Goal: Transaction & Acquisition: Download file/media

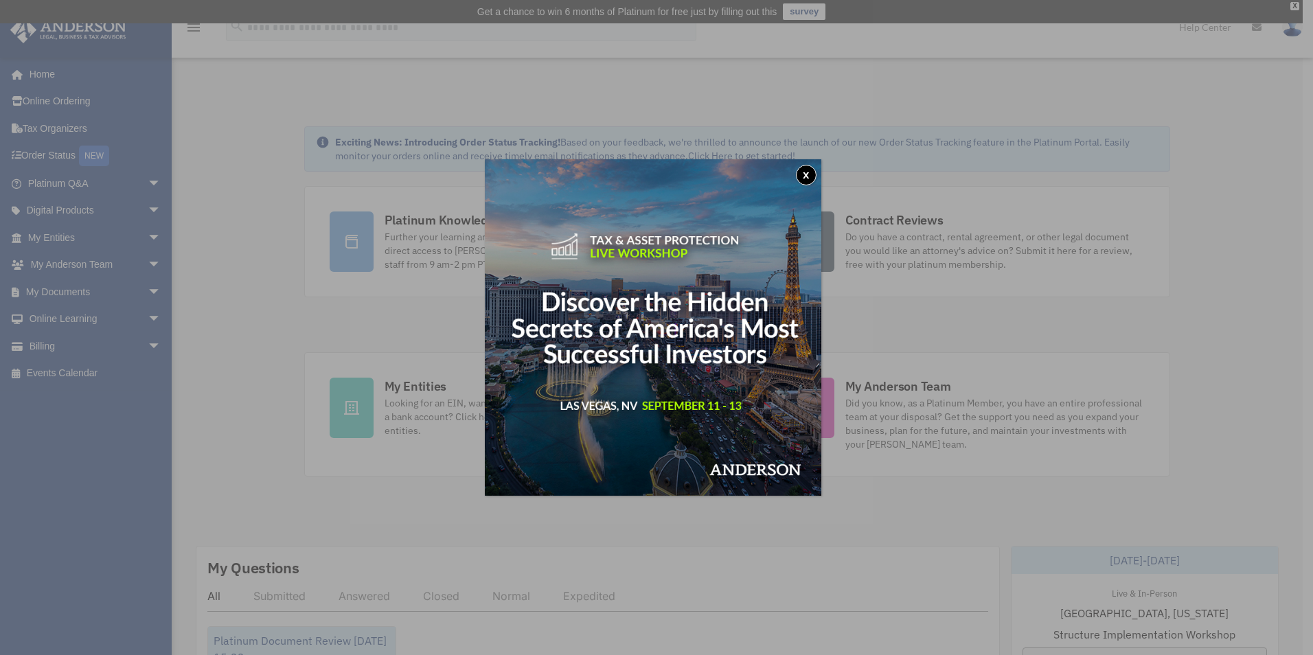
click at [809, 177] on button "x" at bounding box center [806, 175] width 21 height 21
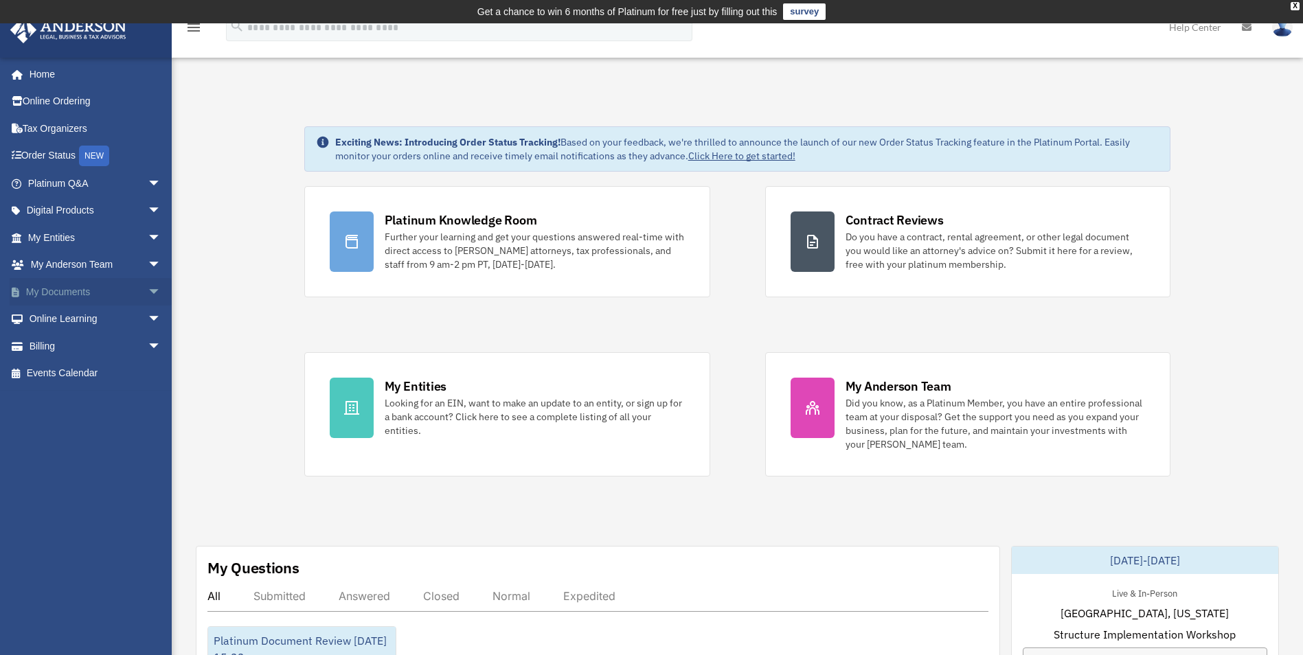
click at [148, 291] on span "arrow_drop_down" at bounding box center [161, 292] width 27 height 28
click at [56, 319] on link "Box" at bounding box center [100, 319] width 163 height 27
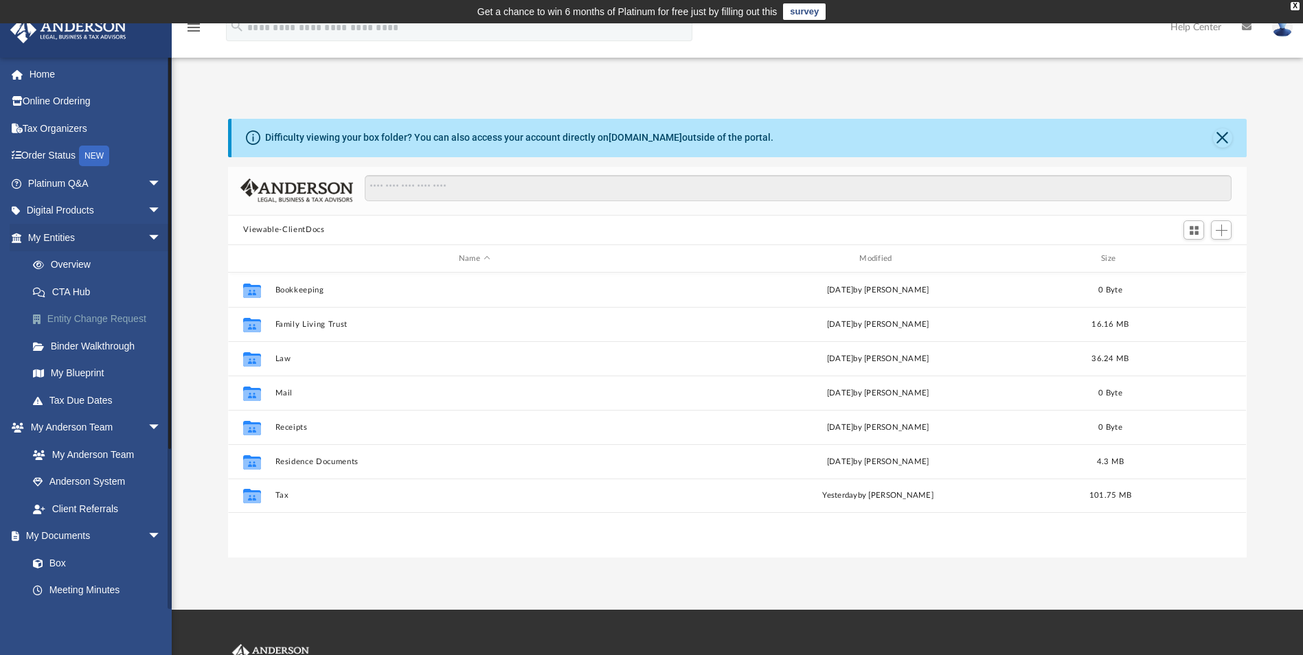
scroll to position [302, 1008]
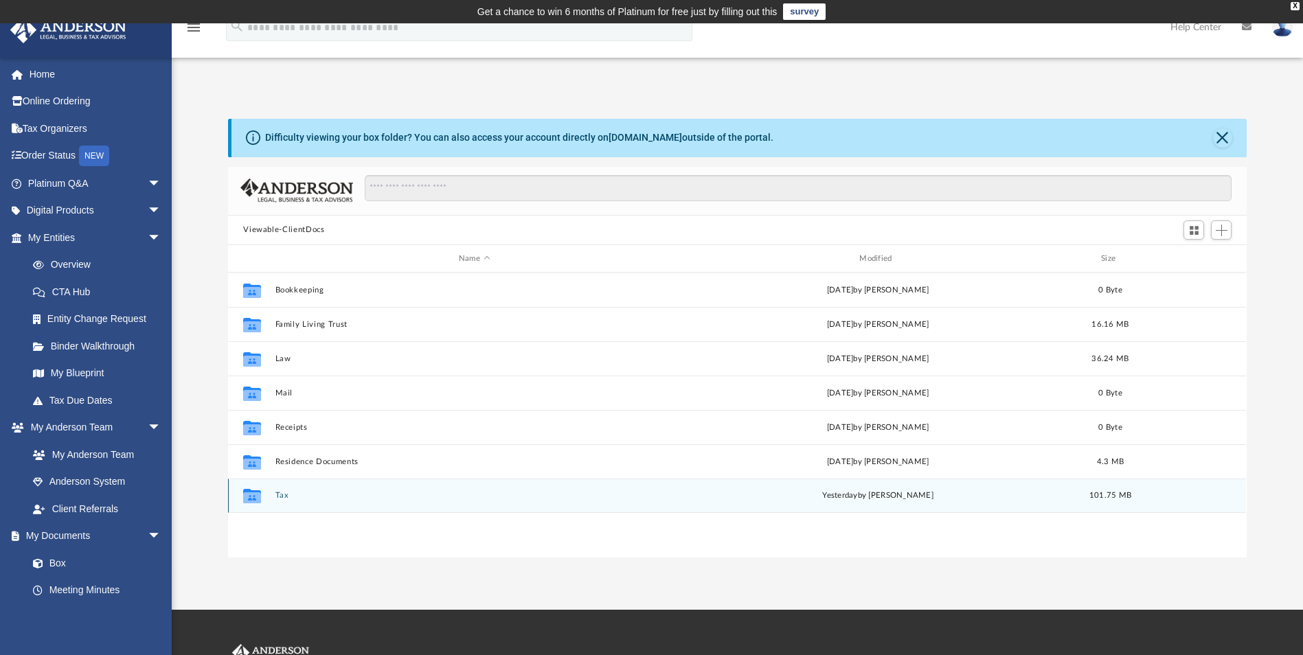
click at [277, 496] on button "Tax" at bounding box center [474, 496] width 398 height 9
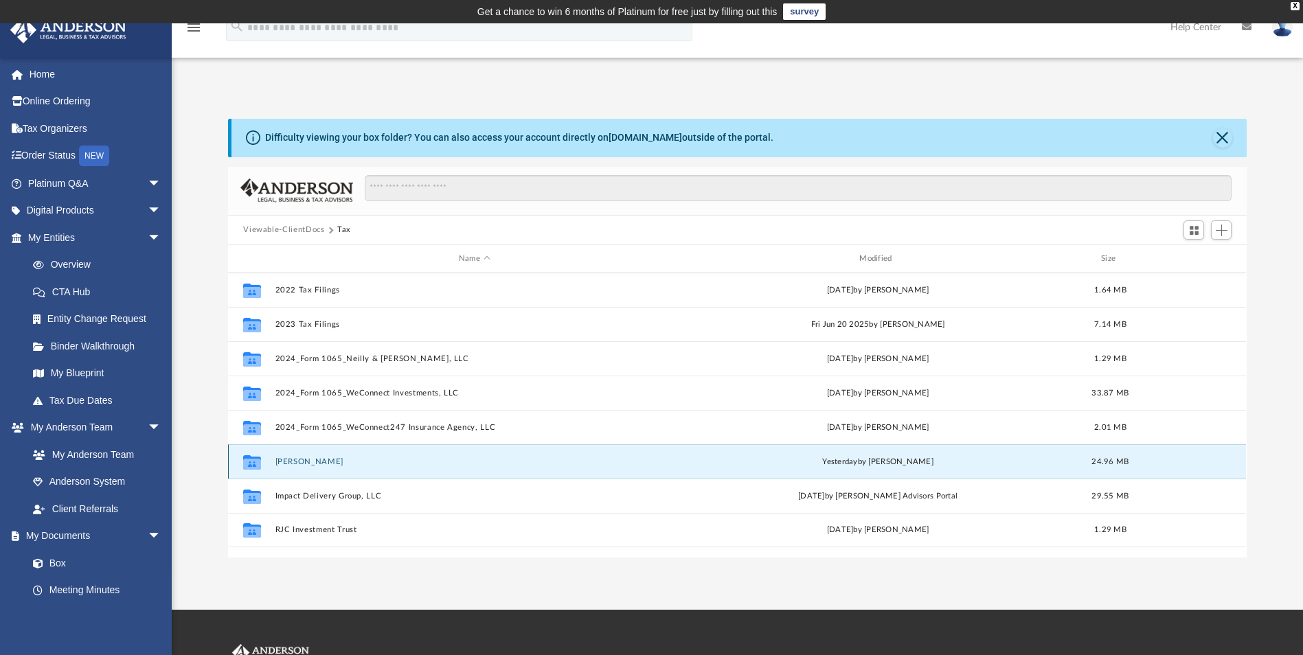
click at [317, 462] on button "[PERSON_NAME]" at bounding box center [474, 461] width 398 height 9
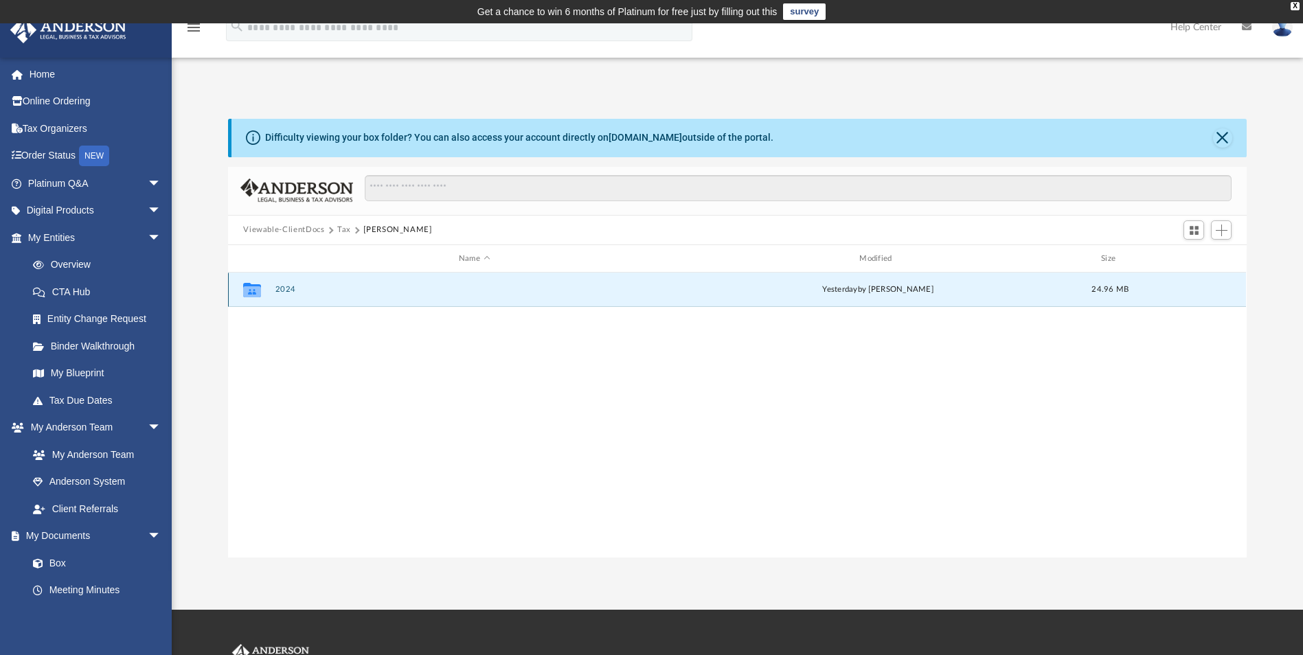
click at [282, 291] on button "2024" at bounding box center [474, 290] width 398 height 9
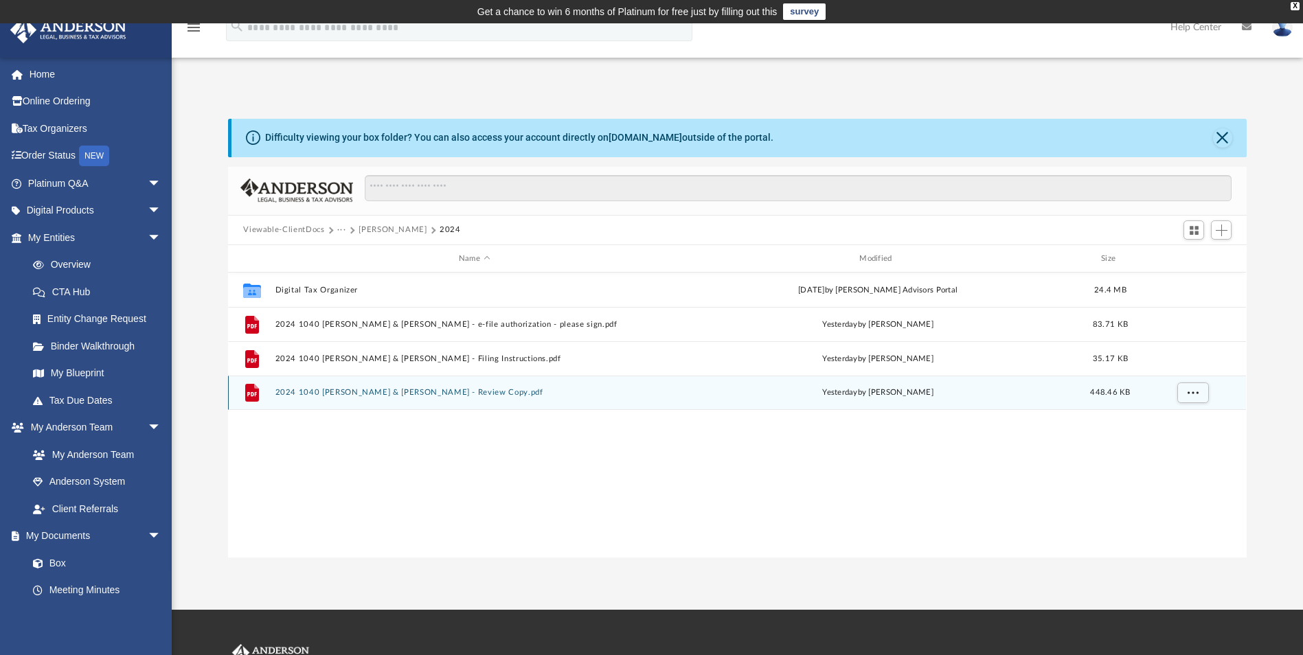
click at [407, 392] on button "2024 1040 [PERSON_NAME] & [PERSON_NAME] - Review Copy.pdf" at bounding box center [474, 393] width 398 height 9
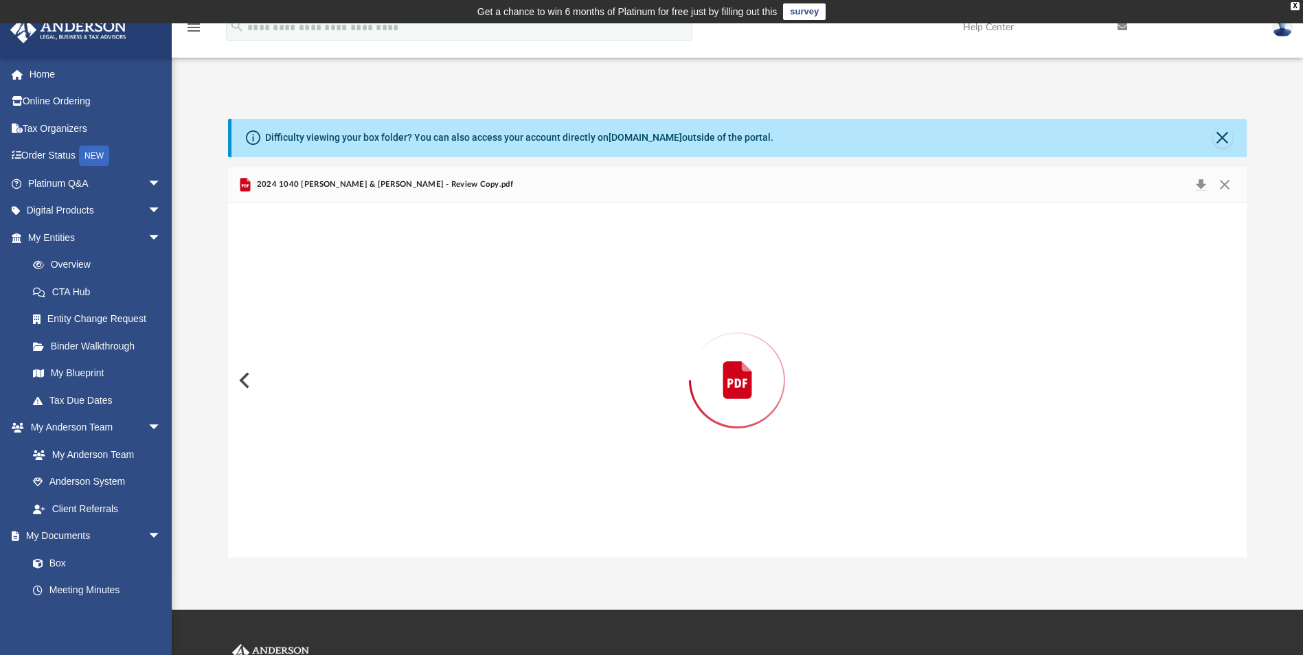
click at [406, 392] on div "Preview" at bounding box center [737, 380] width 1018 height 354
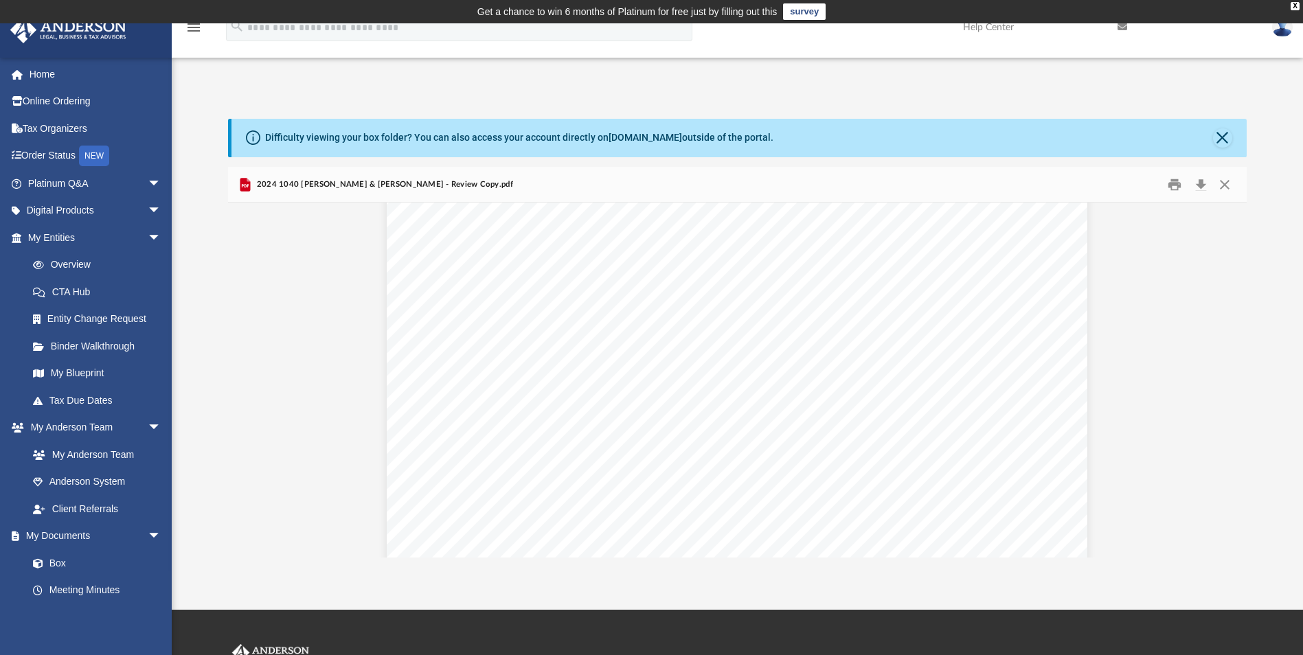
scroll to position [10852, 0]
